Goal: Transaction & Acquisition: Purchase product/service

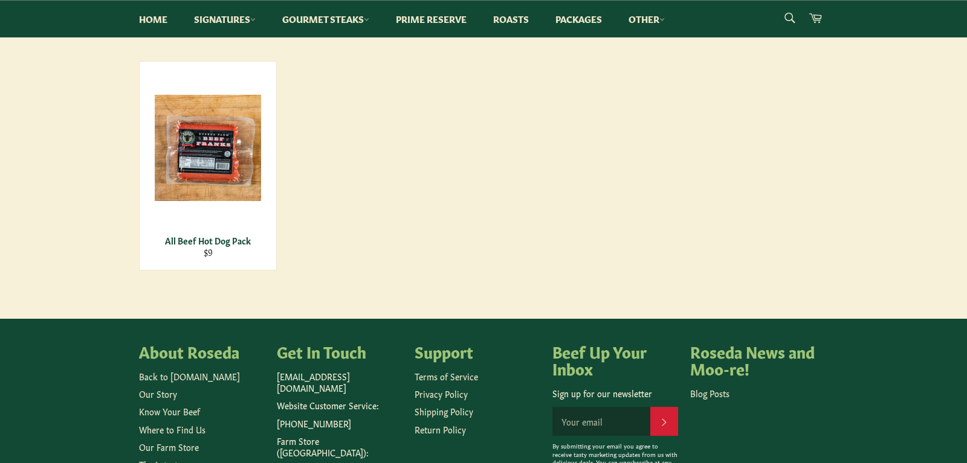
scroll to position [185, 0]
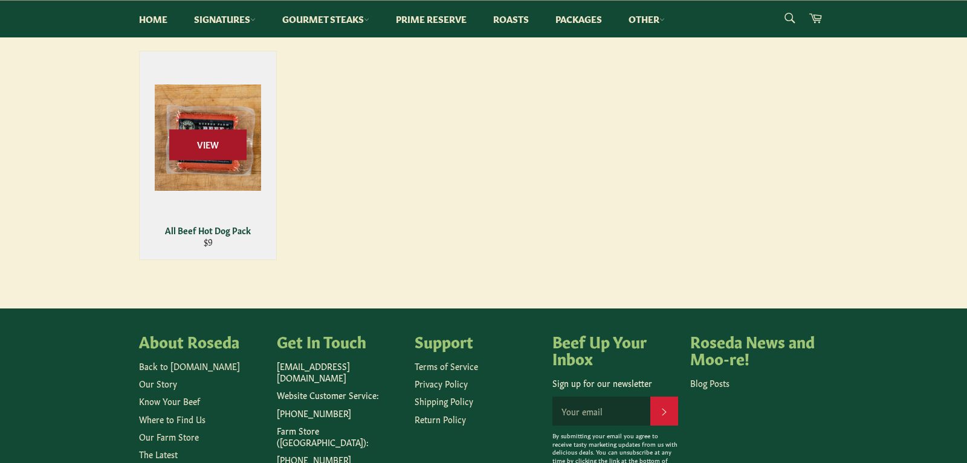
click at [223, 151] on span "View" at bounding box center [207, 144] width 77 height 31
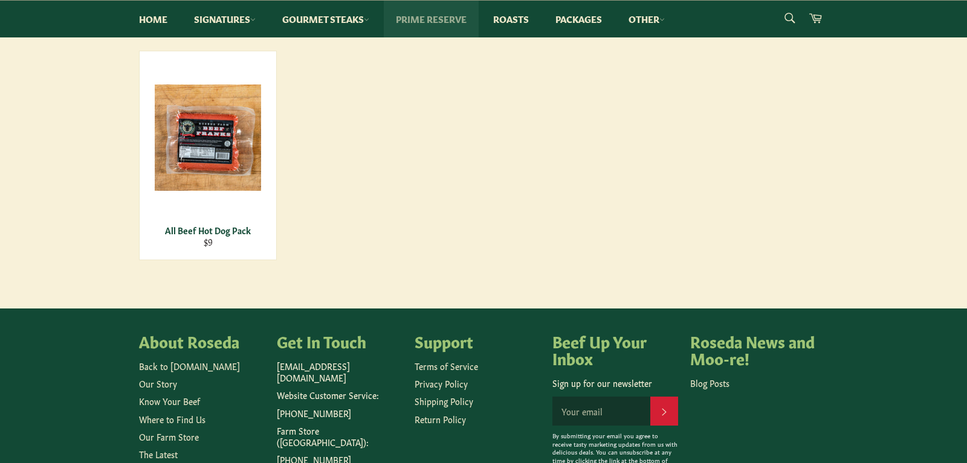
click at [457, 21] on link "Prime Reserve" at bounding box center [431, 19] width 95 height 37
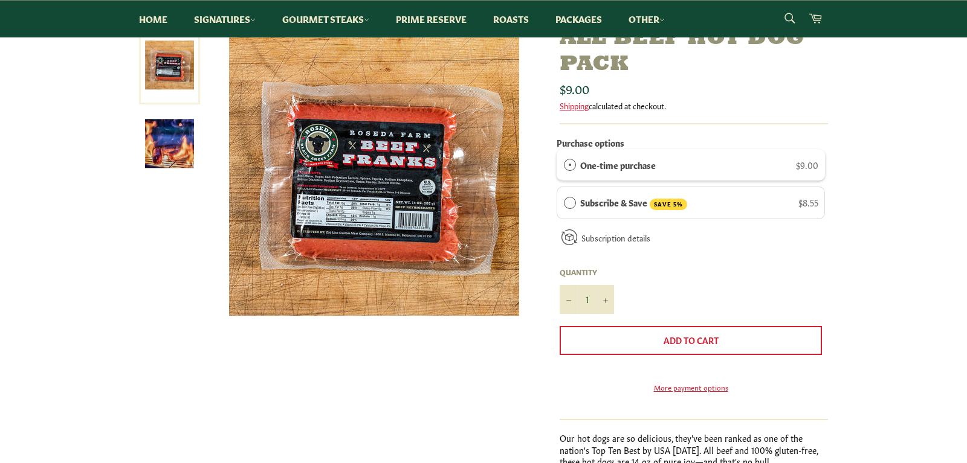
scroll to position [185, 0]
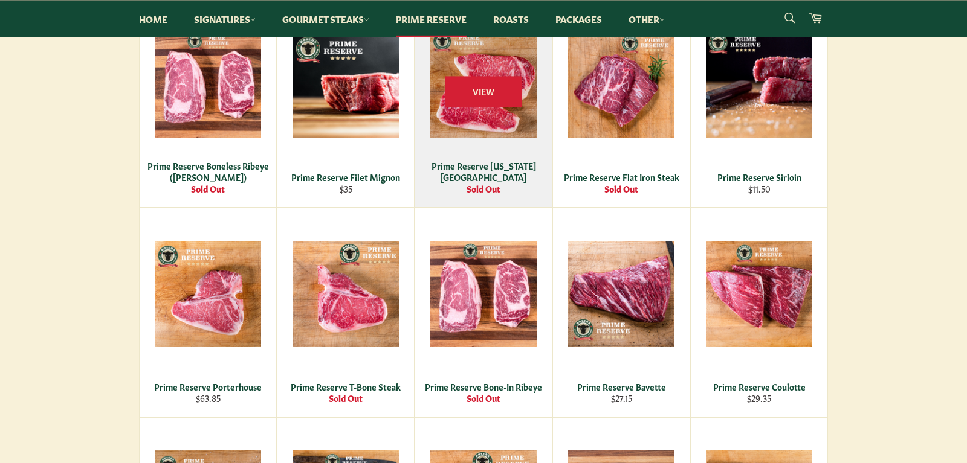
scroll to position [431, 0]
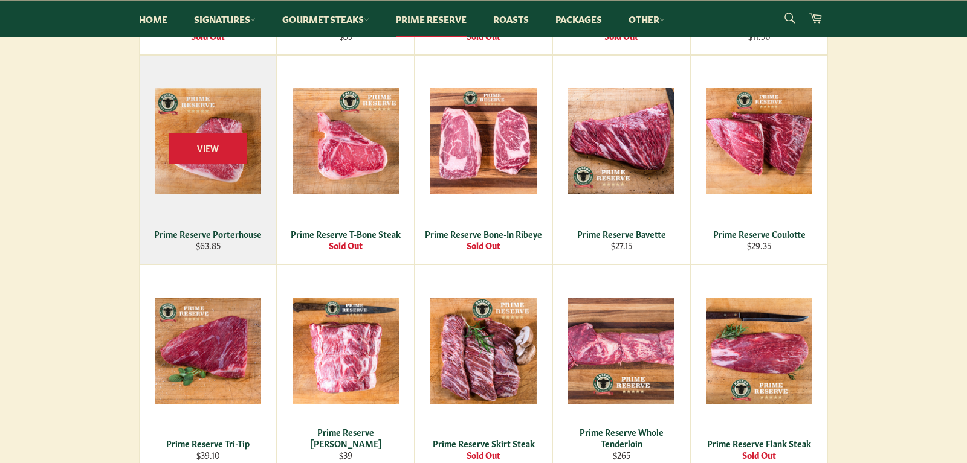
click at [228, 188] on div "View" at bounding box center [208, 160] width 137 height 208
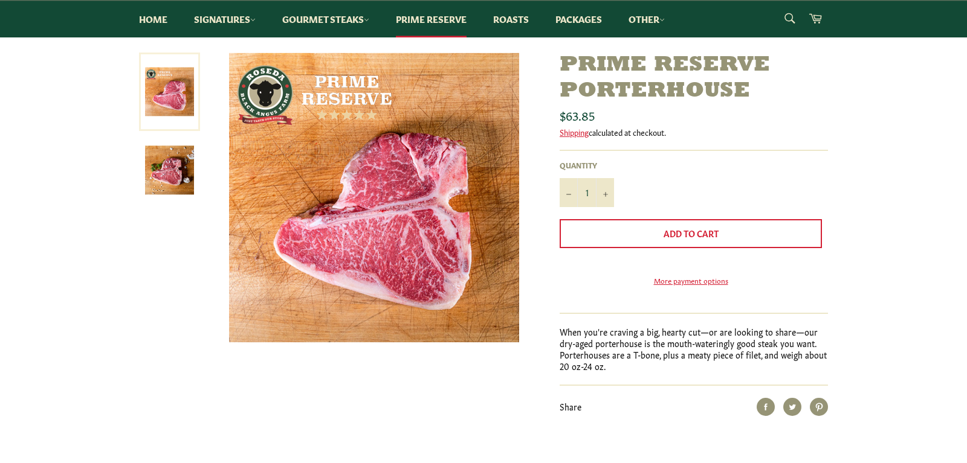
scroll to position [123, 0]
